Goal: Navigation & Orientation: Find specific page/section

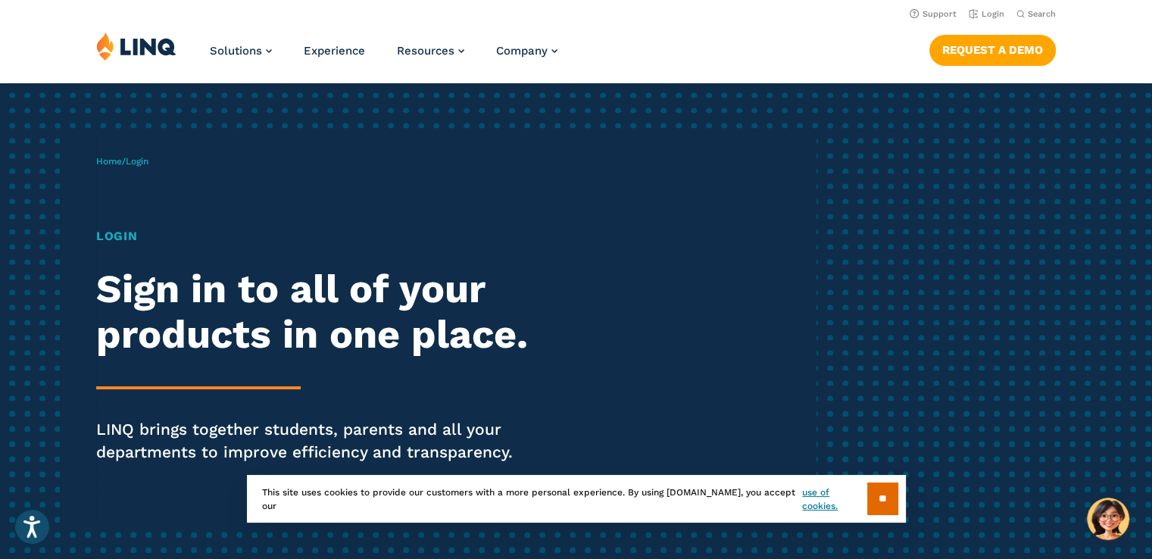
click at [898, 510] on div "** This site uses cookies to provide our customers with a more personal experie…" at bounding box center [576, 499] width 659 height 48
click at [888, 501] on input "**" at bounding box center [882, 498] width 31 height 33
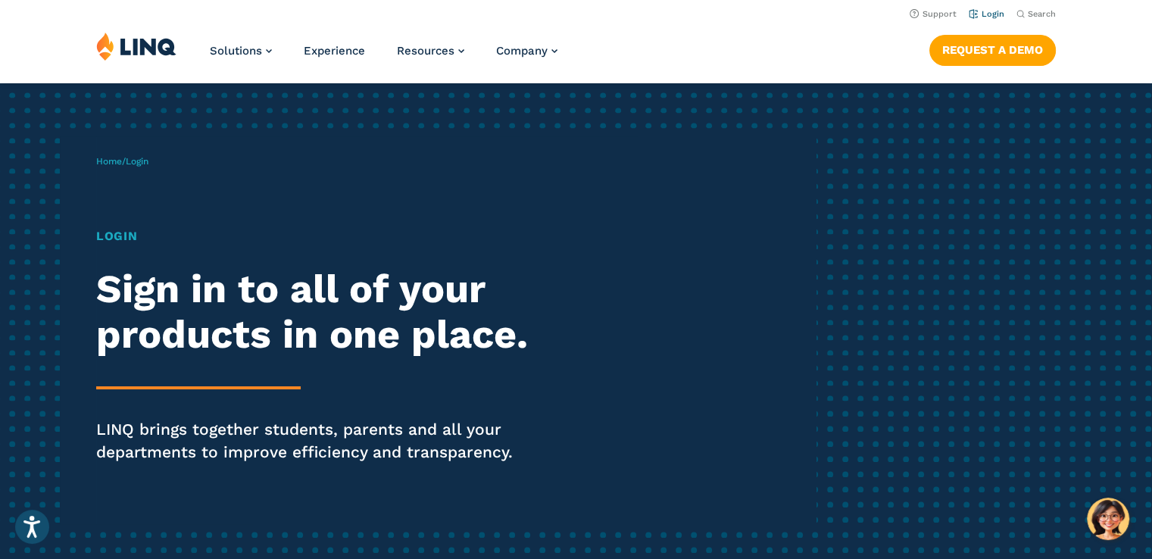
click at [987, 13] on link "Login" at bounding box center [987, 14] width 36 height 10
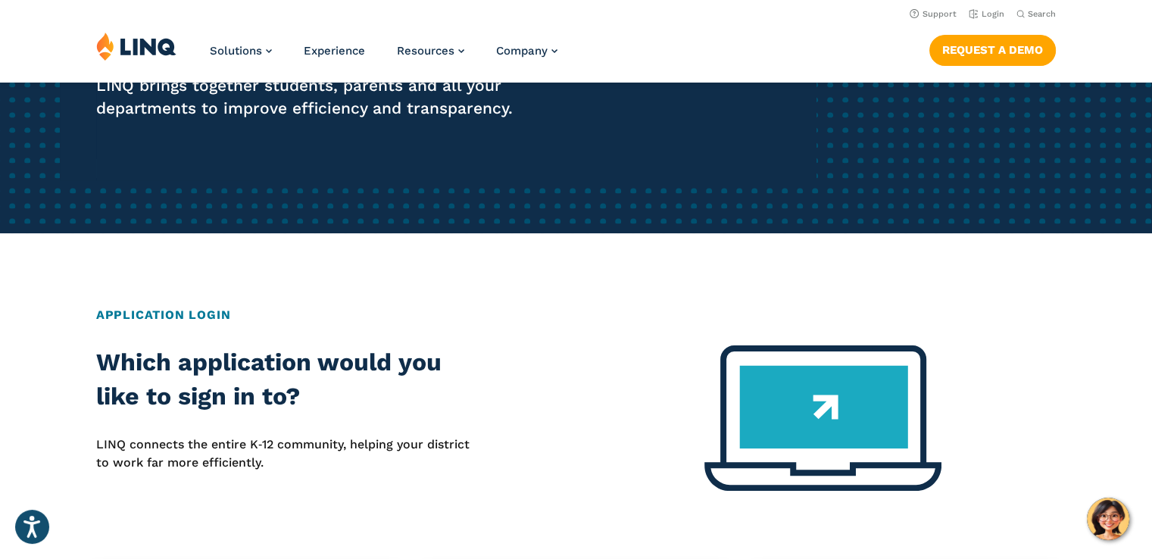
scroll to position [332, 0]
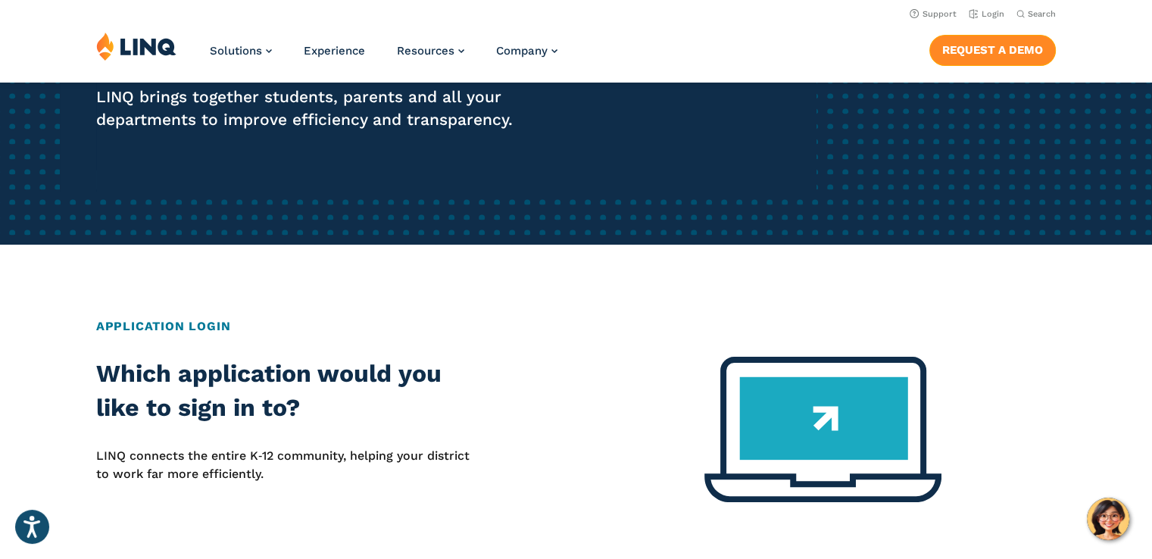
click at [1006, 50] on link "Request a Demo" at bounding box center [992, 50] width 126 height 30
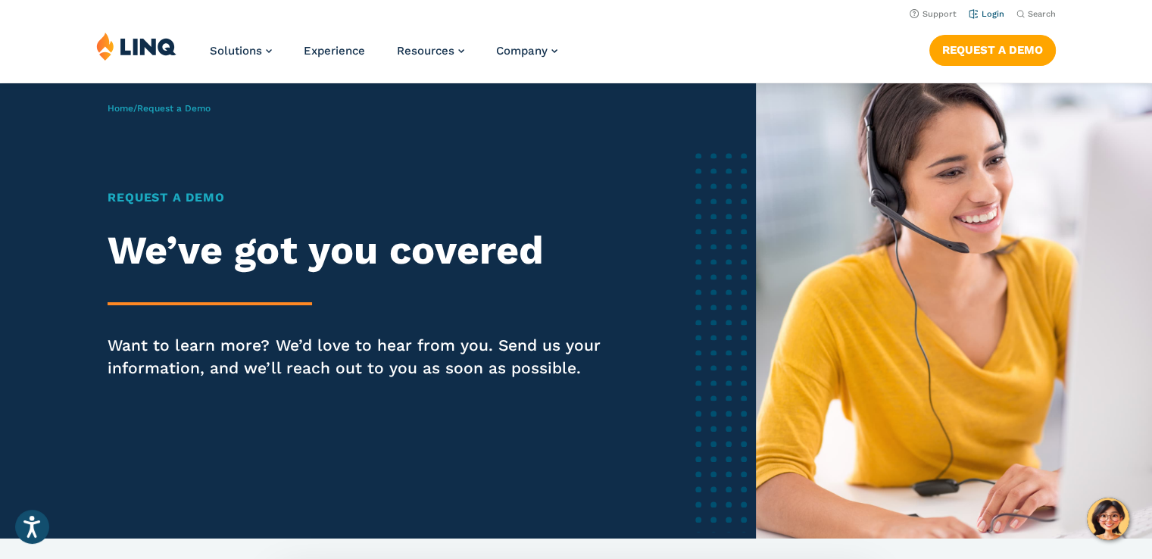
click at [973, 18] on link "Login" at bounding box center [987, 14] width 36 height 10
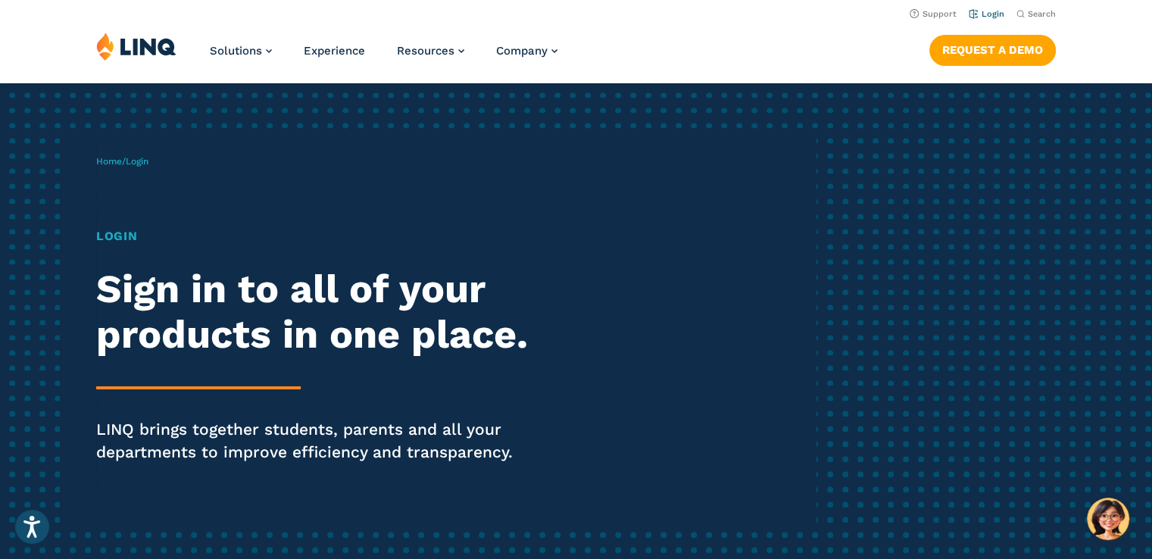
click at [985, 17] on link "Login" at bounding box center [987, 14] width 36 height 10
click at [111, 239] on h1 "Login" at bounding box center [318, 236] width 444 height 18
click at [139, 164] on span "Login" at bounding box center [137, 161] width 23 height 11
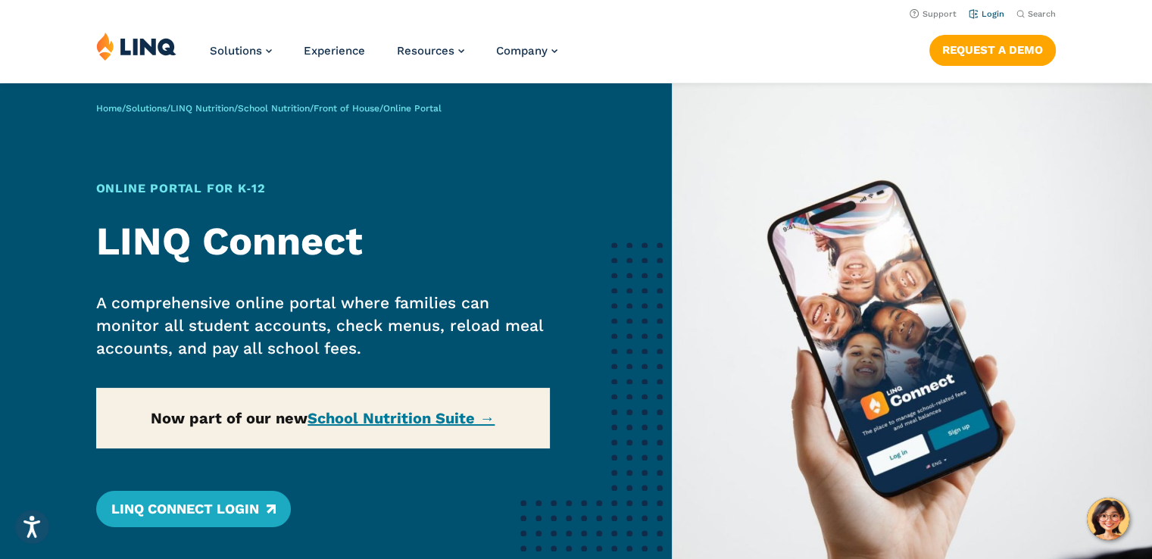
click at [983, 16] on link "Login" at bounding box center [987, 14] width 36 height 10
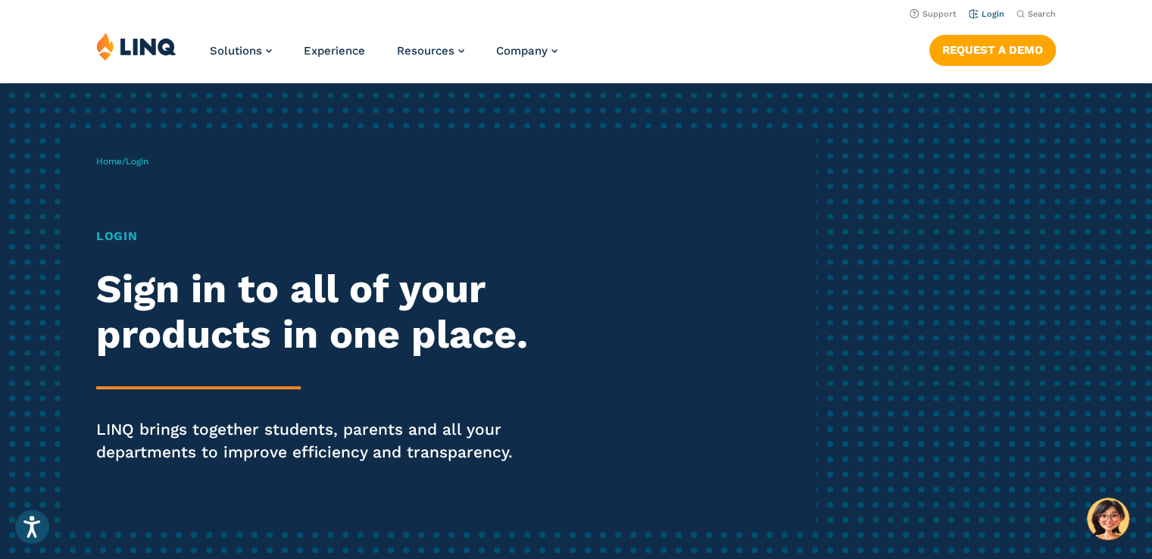
click at [992, 13] on link "Login" at bounding box center [987, 14] width 36 height 10
